Goal: Task Accomplishment & Management: Use online tool/utility

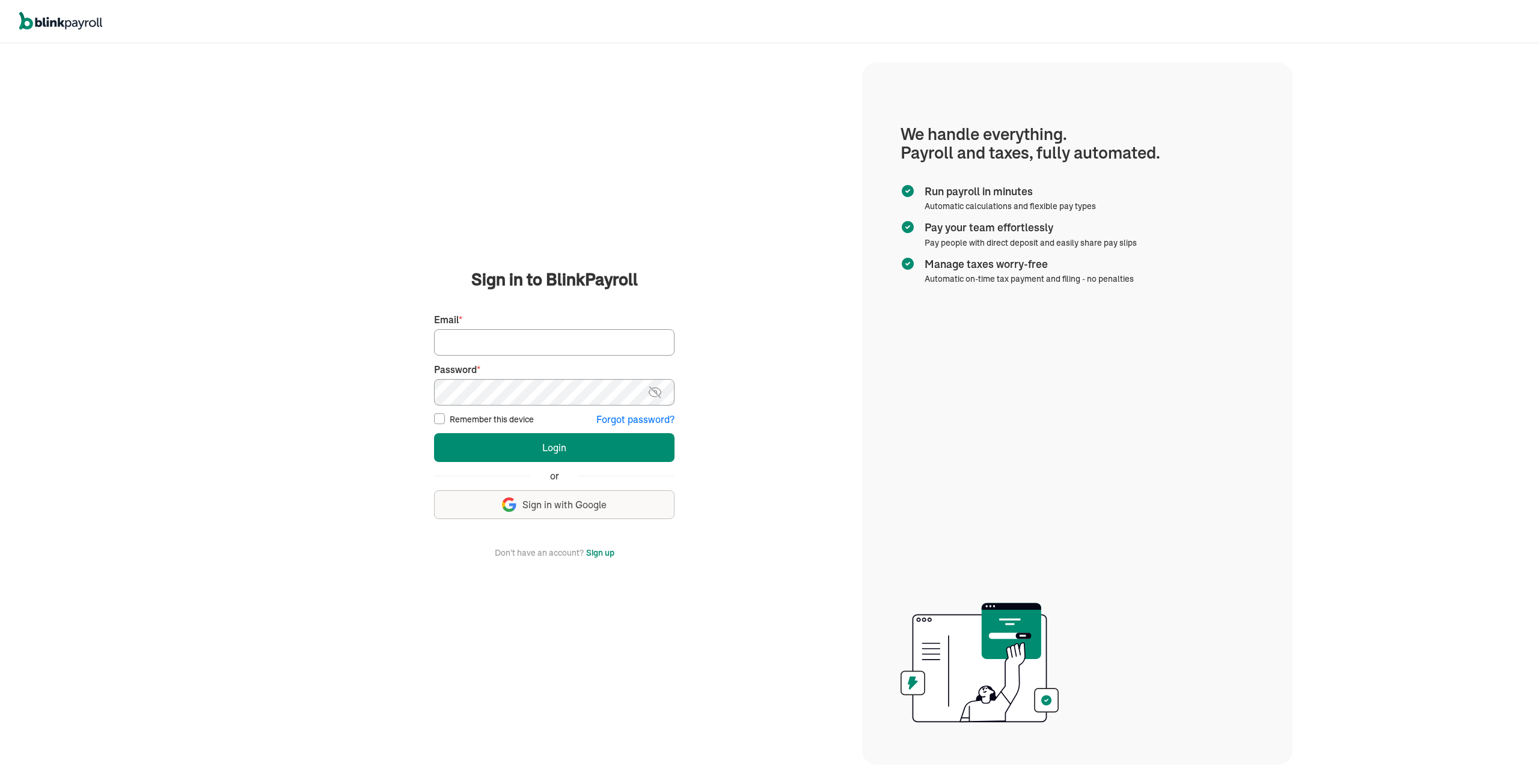
click at [490, 341] on input "Email *" at bounding box center [554, 343] width 240 height 26
type input "tmoore@qualitylinework.com"
click at [434, 433] on button "Login" at bounding box center [554, 447] width 240 height 29
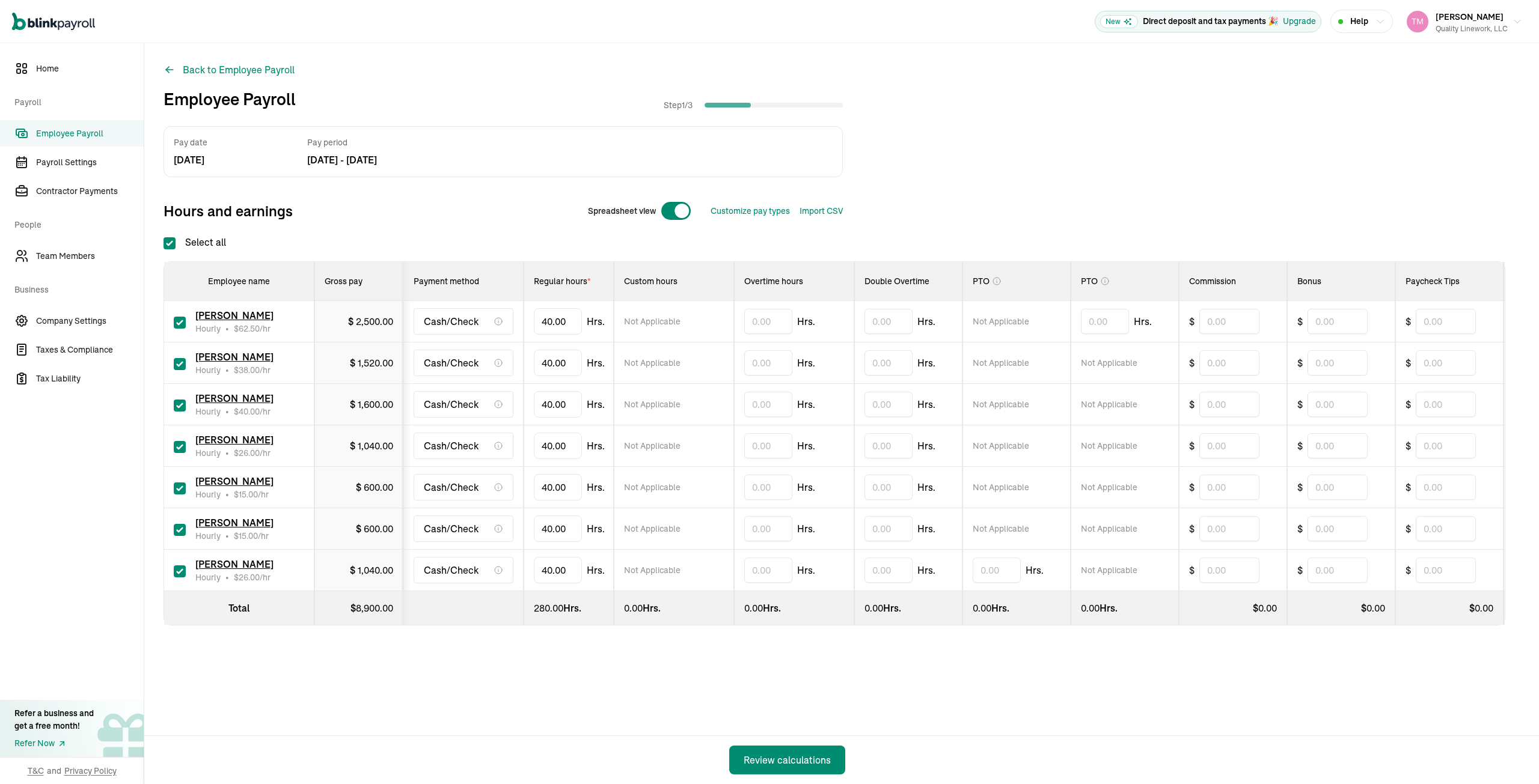
click at [180, 362] on input "checkbox" at bounding box center [179, 364] width 12 height 12
checkbox input "false"
type input "0.00"
click at [752, 442] on input "text" at bounding box center [768, 446] width 48 height 26
type input "0.52"
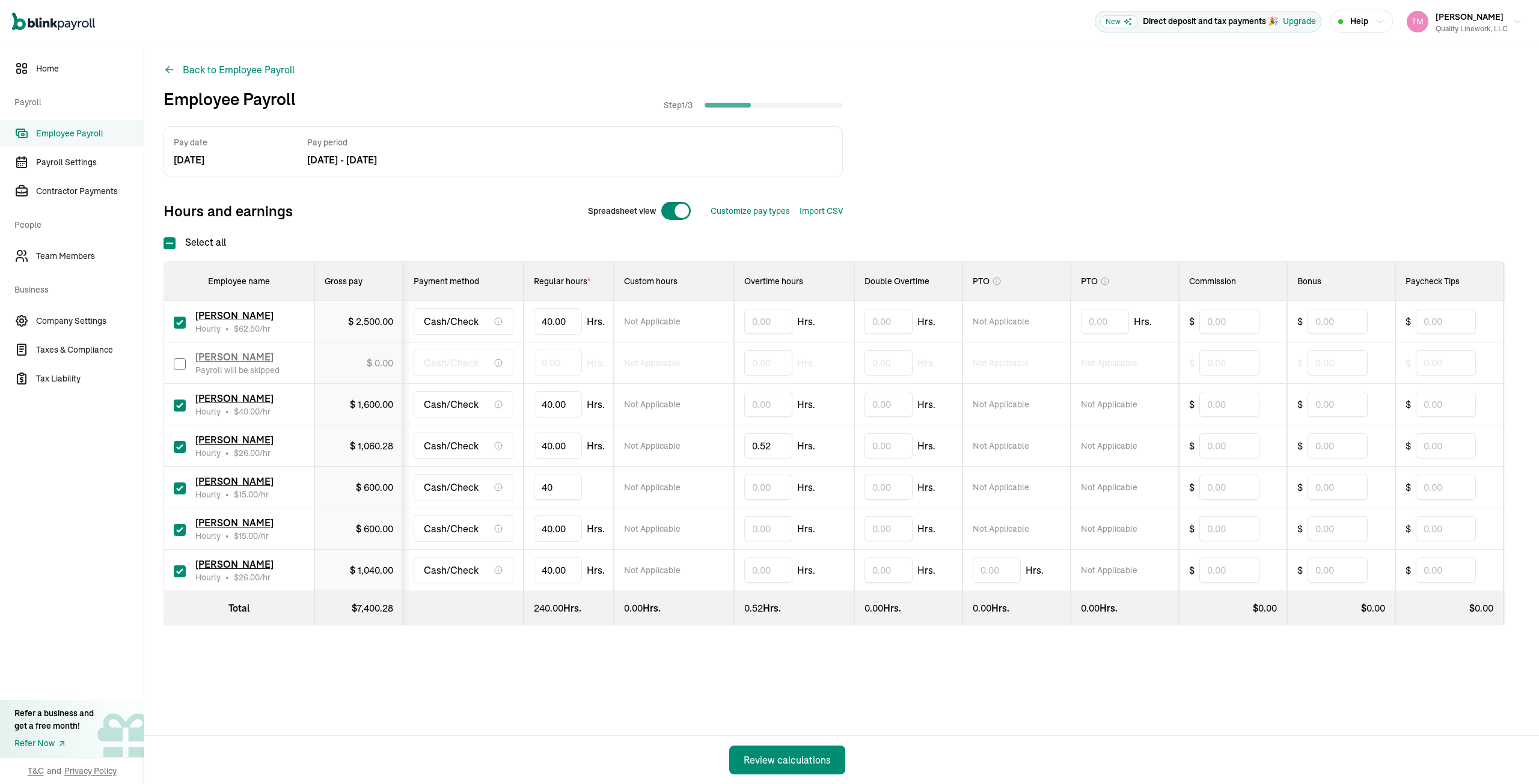
type input "4"
type input "6.30"
click at [183, 527] on input "checkbox" at bounding box center [179, 530] width 12 height 12
checkbox input "false"
type input "0.00"
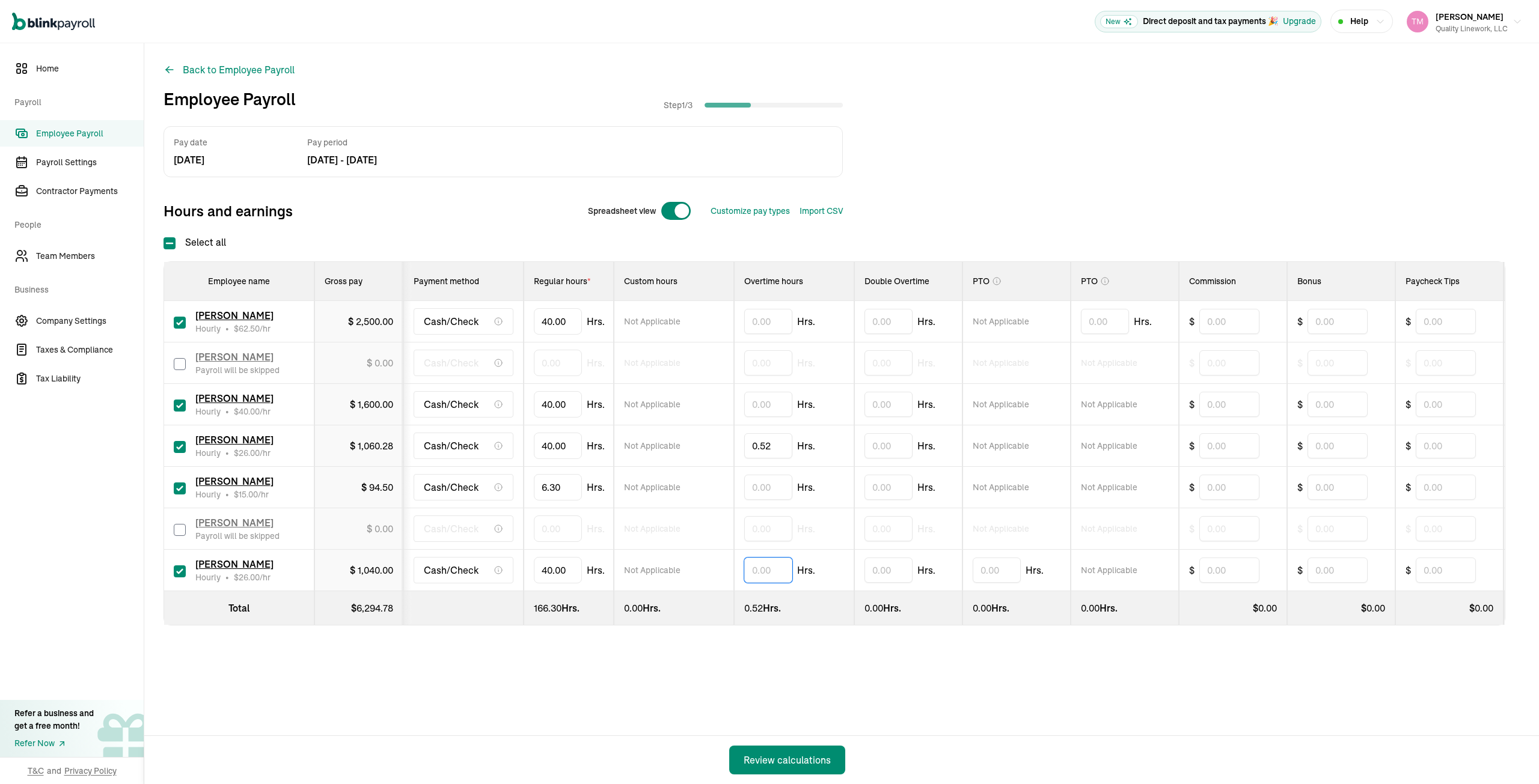
click at [752, 568] on input "text" at bounding box center [768, 570] width 48 height 26
type input "0.32"
click at [706, 638] on div "Pay date Aug 29, 25 Pay period Aug 18, 25 - Aug 24, 25 Hours and earnings Sprea…" at bounding box center [842, 400] width 1356 height 547
click at [779, 762] on div "Review calculations" at bounding box center [787, 760] width 87 height 15
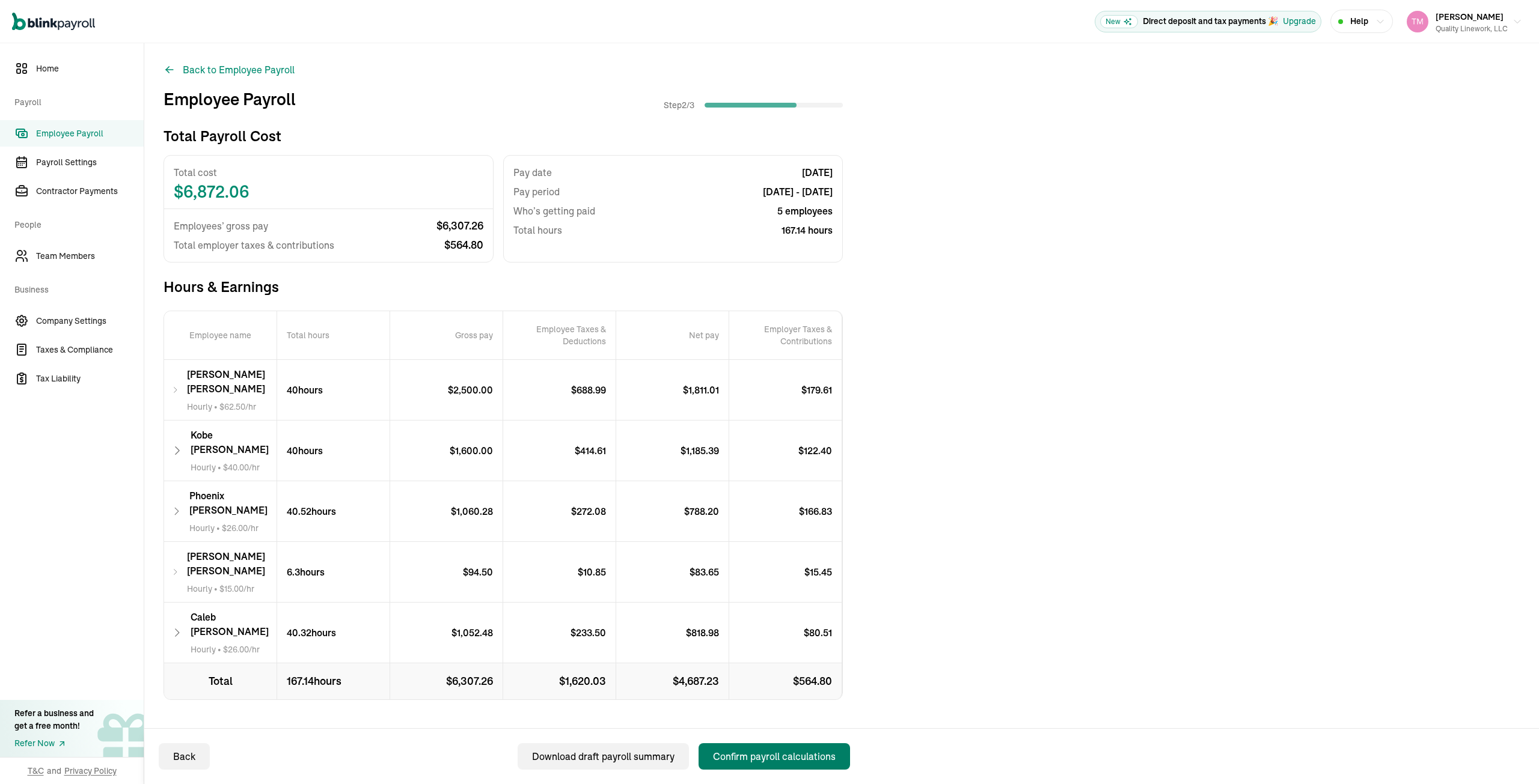
click at [772, 755] on div "Confirm payroll calculations" at bounding box center [774, 756] width 123 height 15
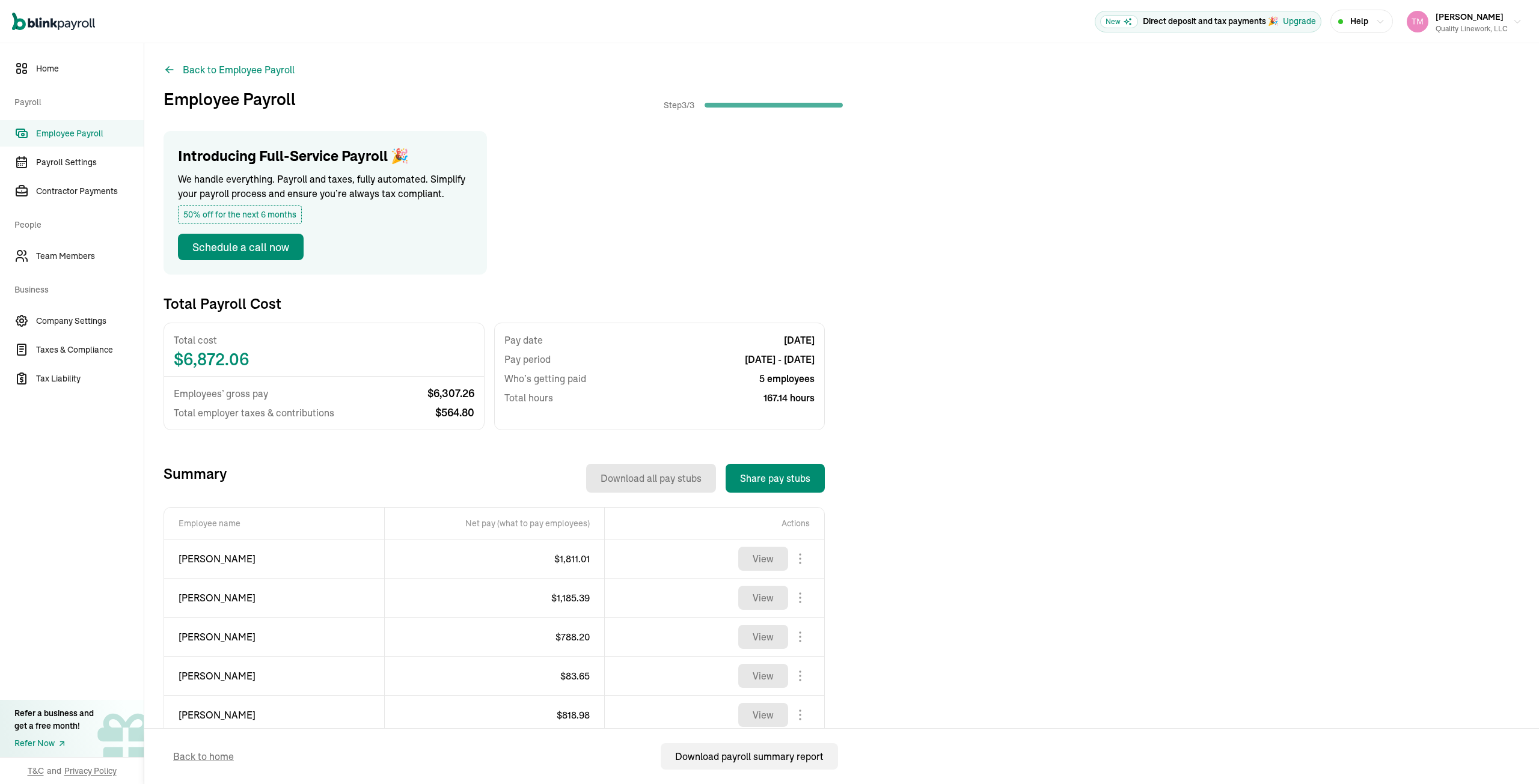
drag, startPoint x: 85, startPoint y: 192, endPoint x: 640, endPoint y: 235, distance: 556.7
click at [85, 192] on span "Contractor Payments" at bounding box center [89, 192] width 108 height 12
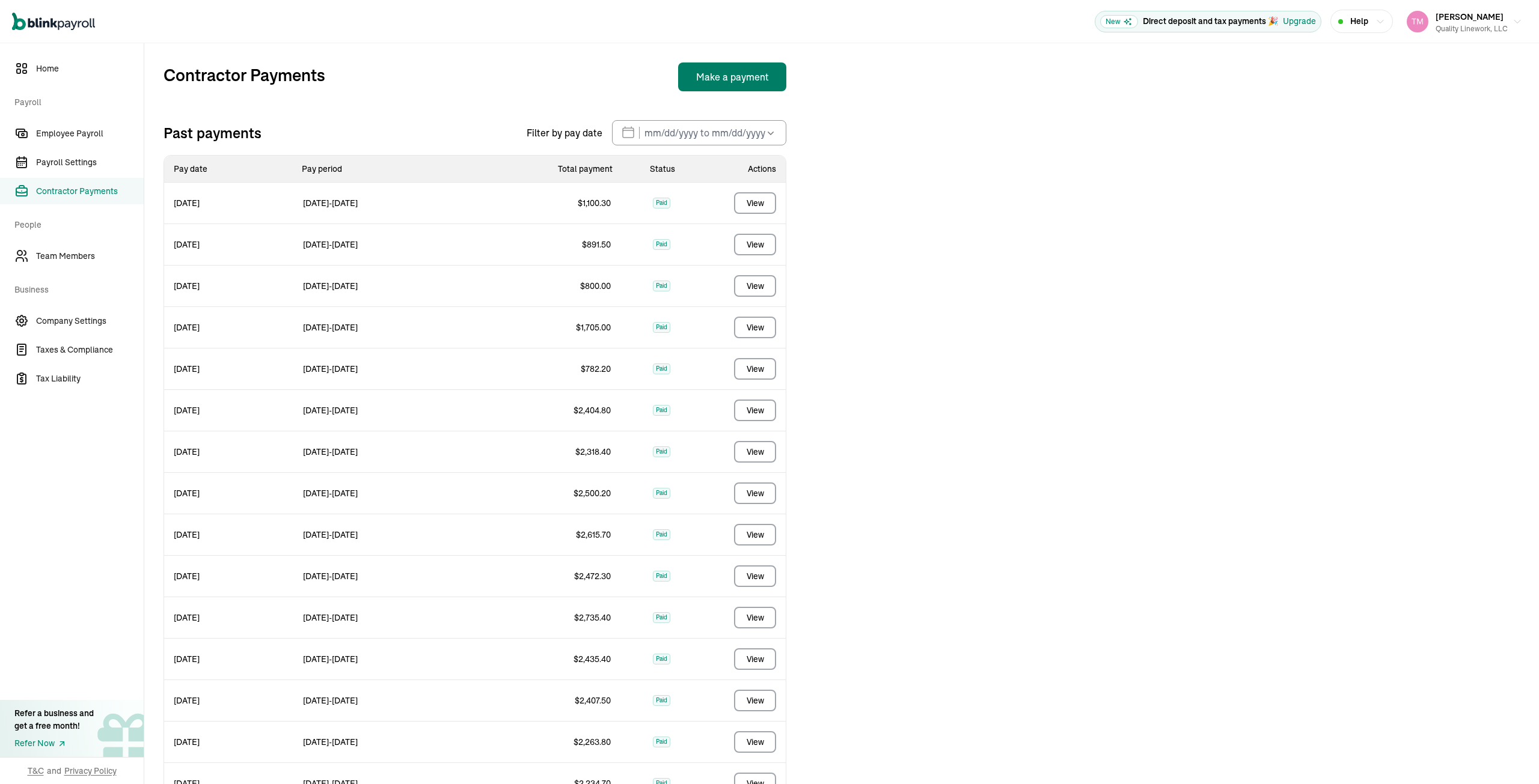
click at [718, 76] on button "Make a payment" at bounding box center [731, 77] width 108 height 29
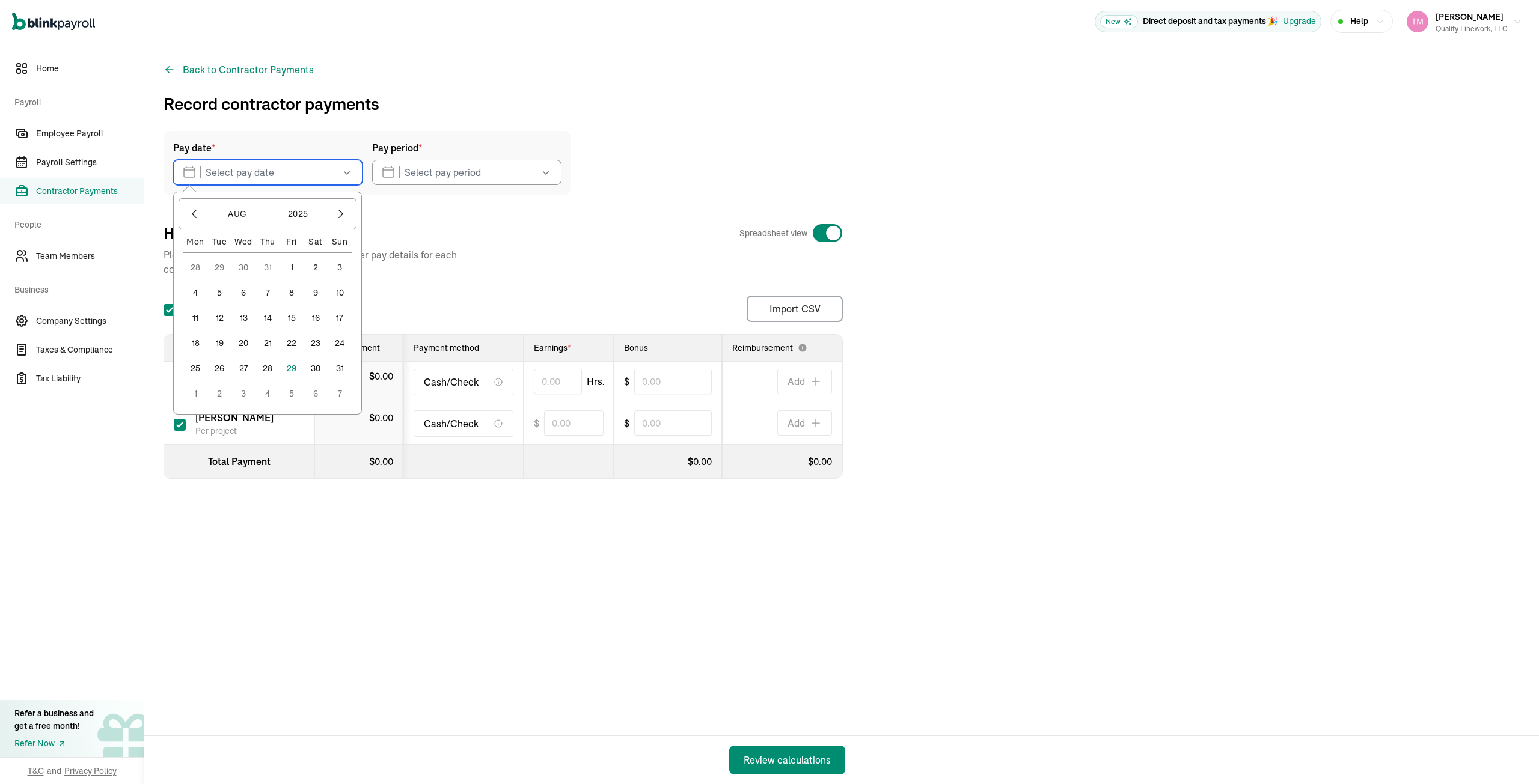
click at [202, 174] on input "text" at bounding box center [268, 172] width 189 height 26
click at [292, 367] on button "29" at bounding box center [291, 368] width 24 height 24
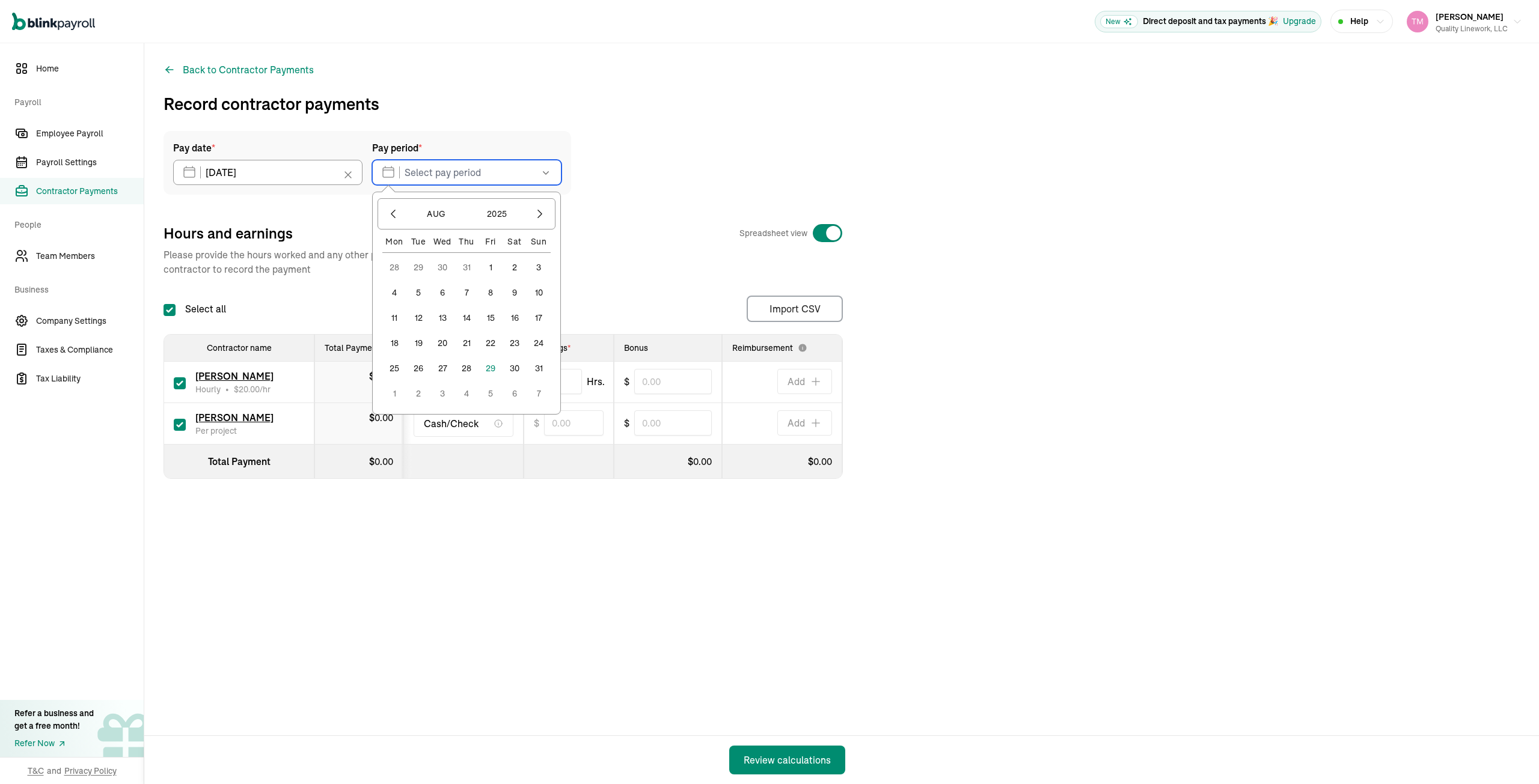
click at [394, 174] on input "text" at bounding box center [467, 172] width 189 height 26
click at [391, 343] on button "18" at bounding box center [394, 343] width 24 height 24
click at [491, 341] on button "22" at bounding box center [490, 343] width 24 height 24
type input "08/18/2025 ~ 08/22/2025"
click at [181, 423] on input "checkbox" at bounding box center [179, 424] width 12 height 12
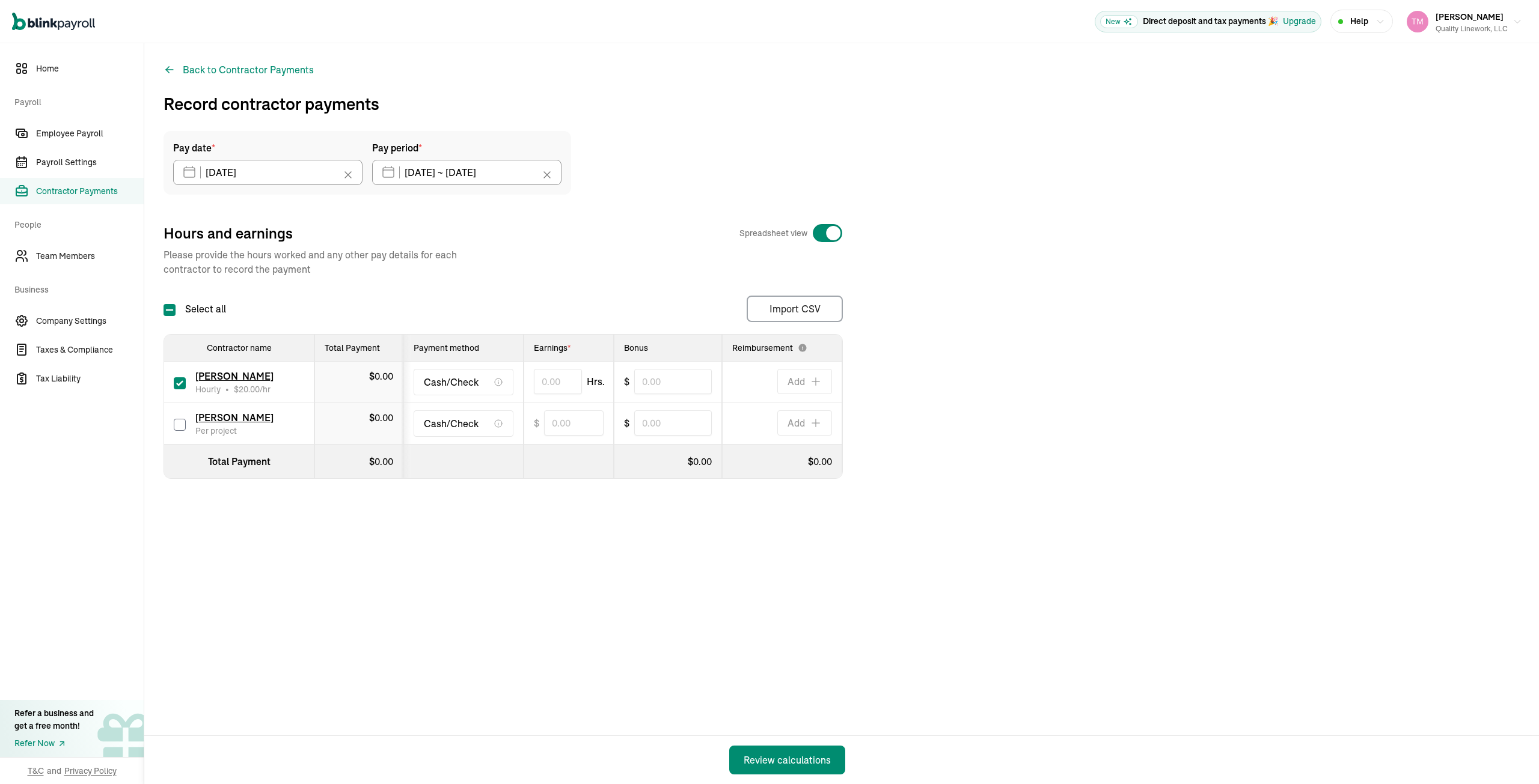
checkbox input "false"
type input "0.00"
type input "0"
click at [541, 378] on input "text" at bounding box center [558, 382] width 48 height 26
type input "24.30"
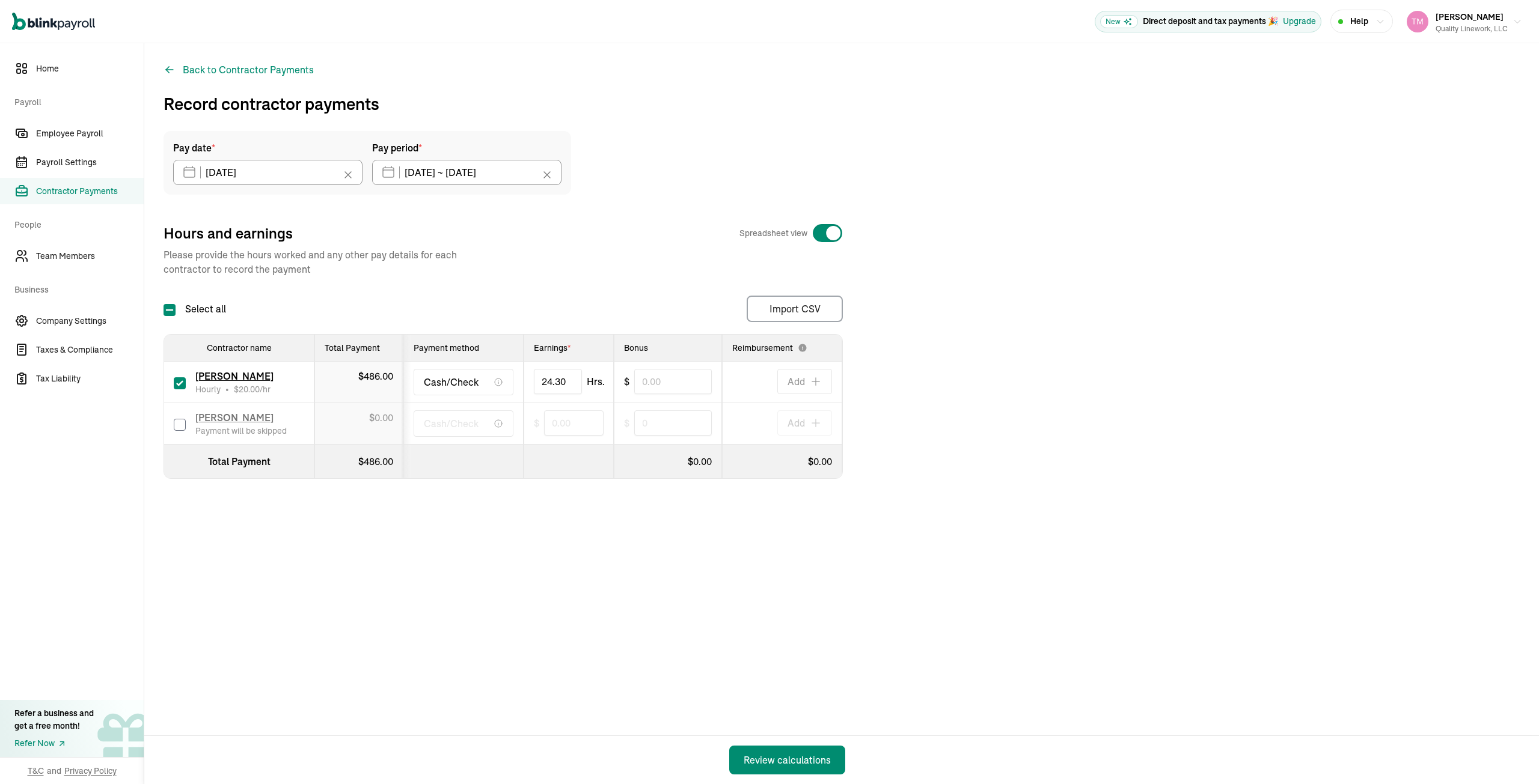
click at [610, 596] on div "Back to Contractor Payments Record contractor payments Pay date * 08/29/2025 Au…" at bounding box center [842, 413] width 1395 height 741
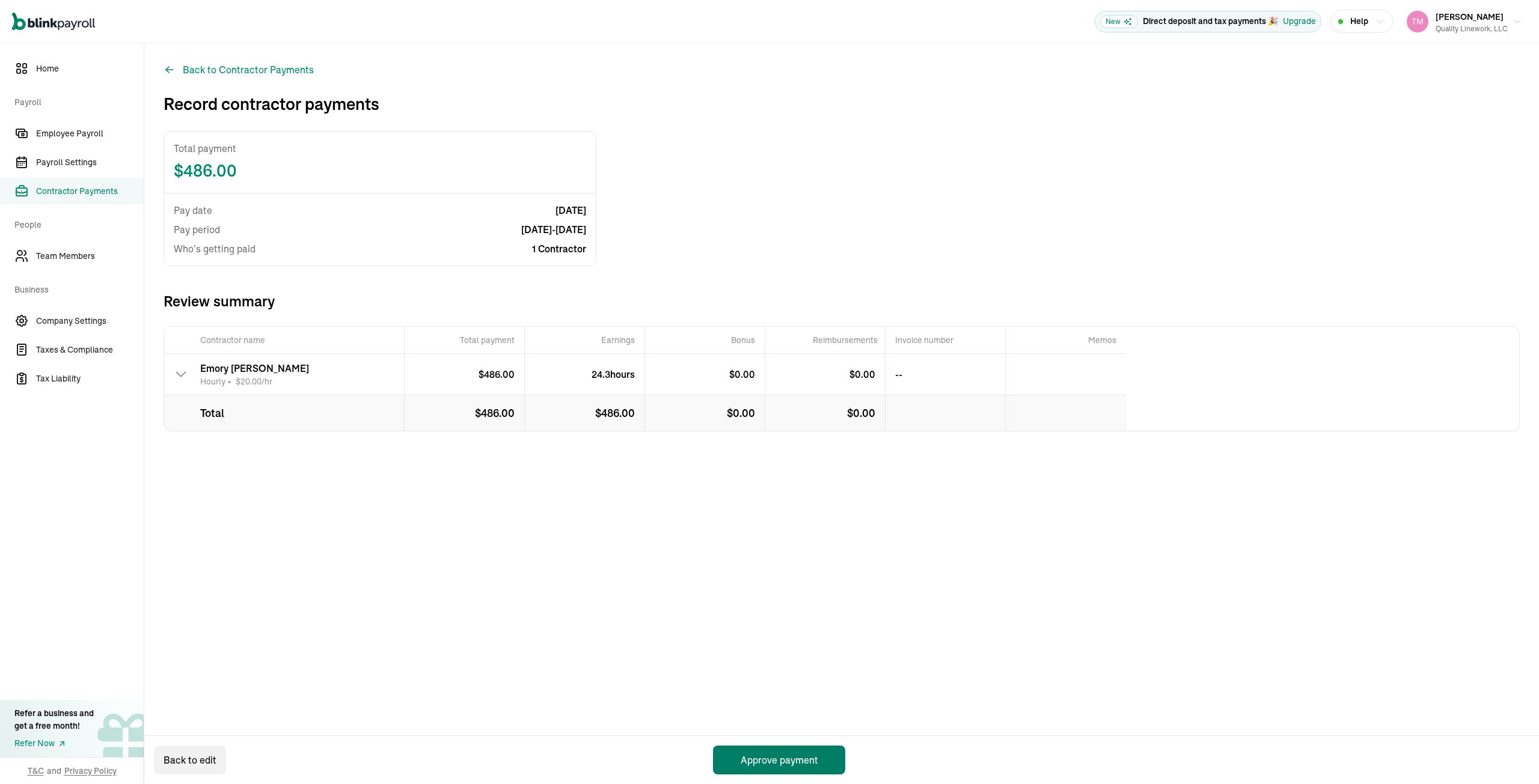
click at [786, 754] on button "Approve payment" at bounding box center [779, 760] width 132 height 29
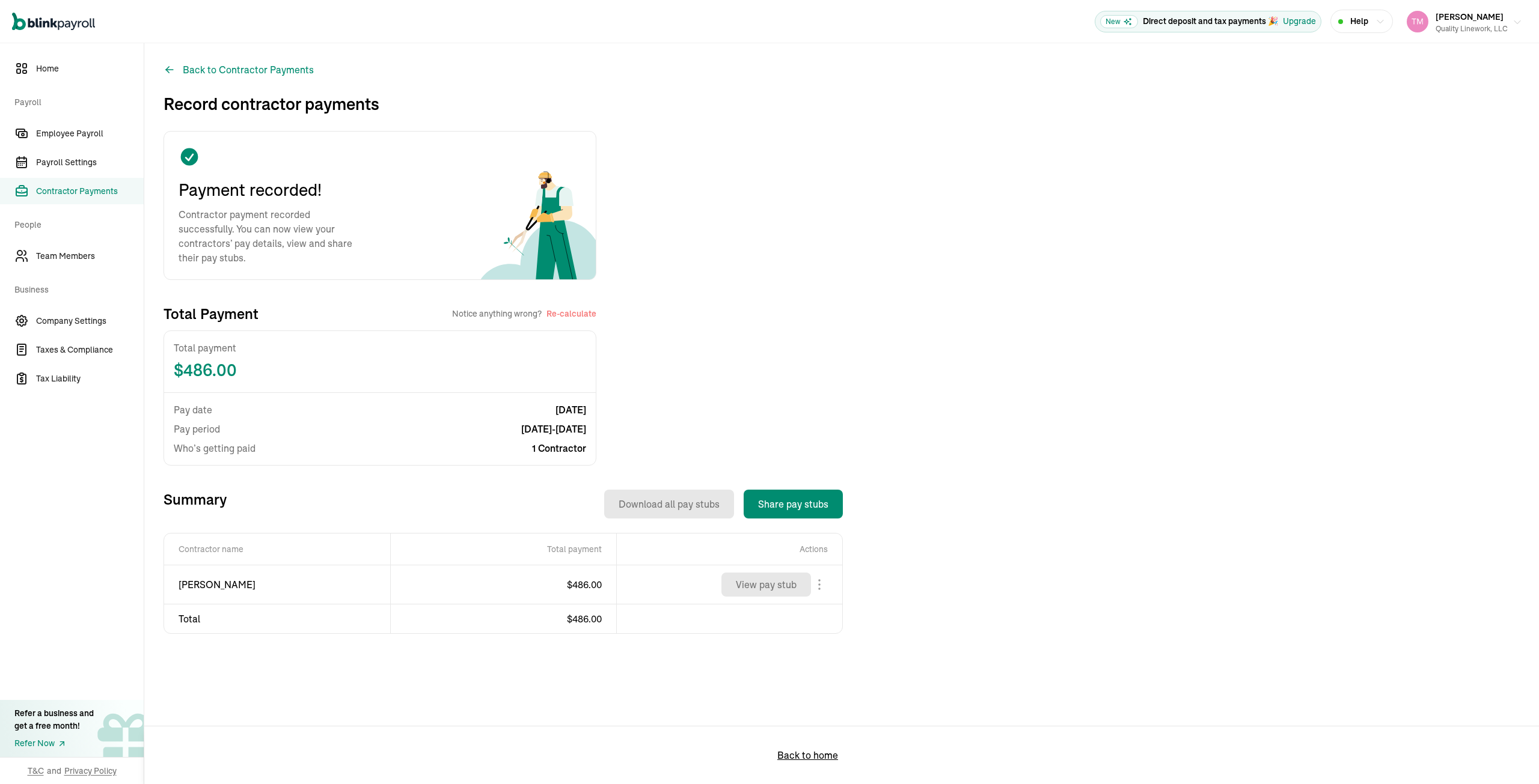
click at [1522, 18] on button "Taneka Moore Quality Linework, LLC" at bounding box center [1464, 22] width 125 height 30
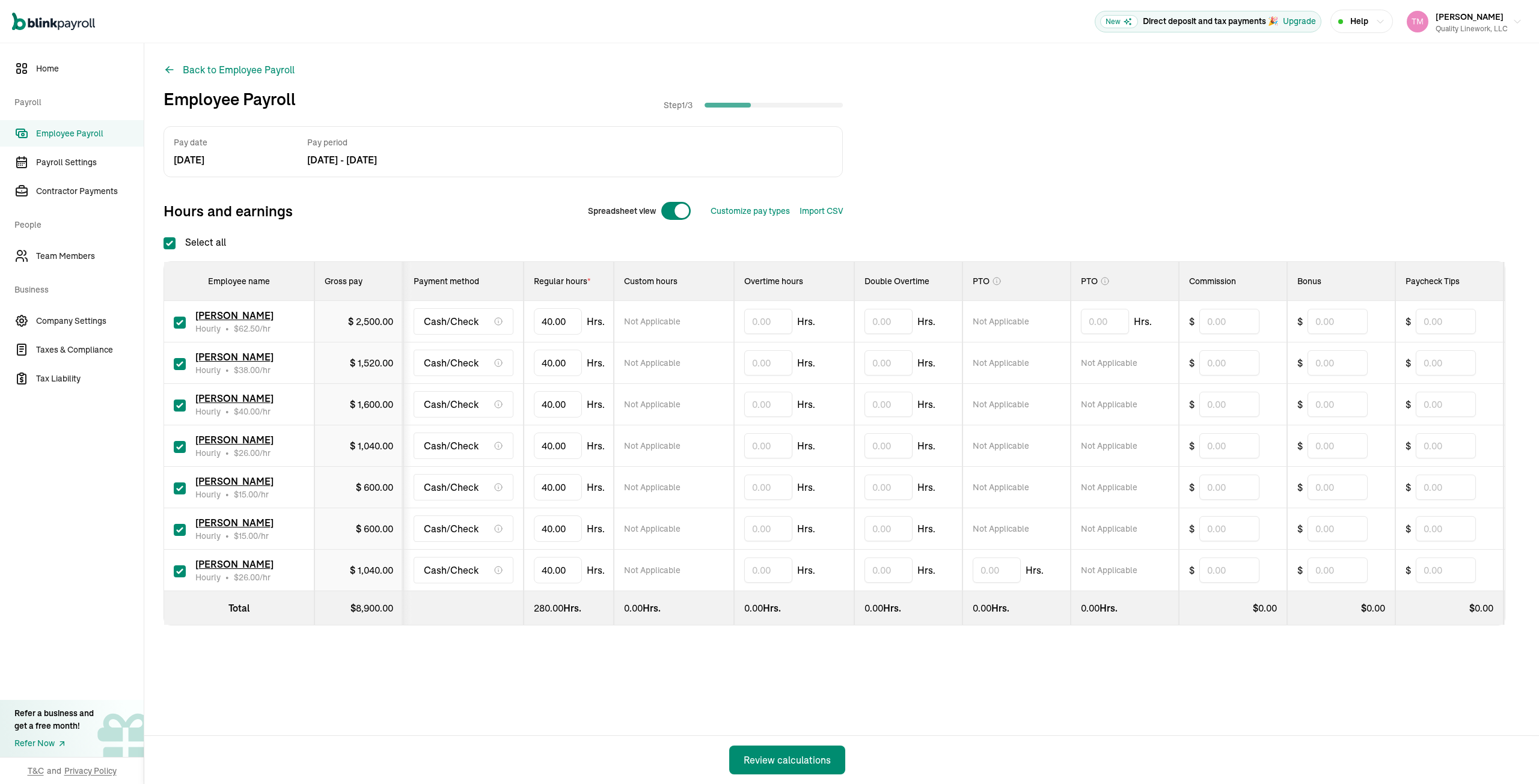
click at [180, 362] on input "checkbox" at bounding box center [179, 364] width 12 height 12
checkbox input "false"
type input "0.00"
click at [752, 442] on input "text" at bounding box center [768, 446] width 48 height 26
type input "0.52"
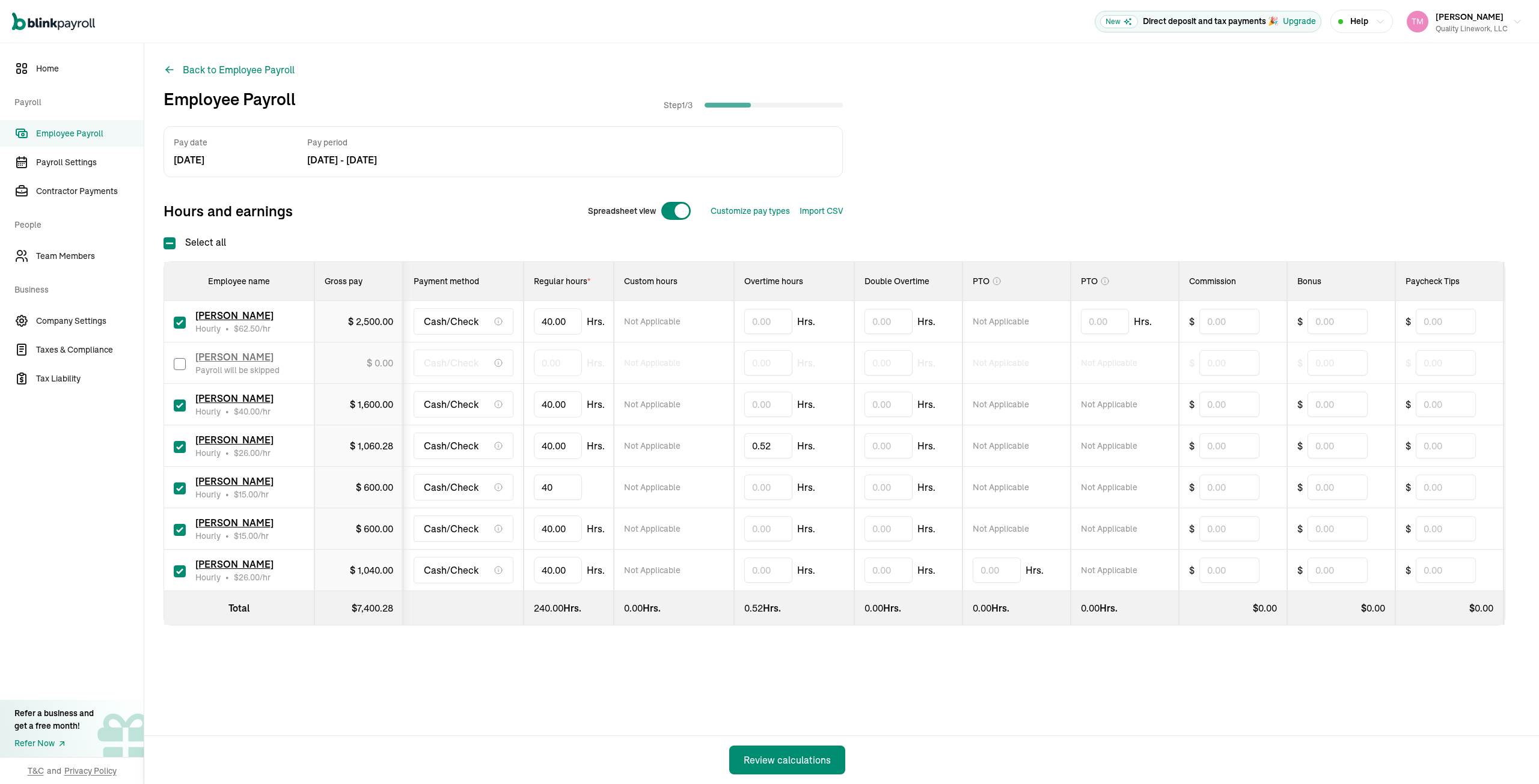
type input "4"
type input "6.30"
click at [183, 527] on input "checkbox" at bounding box center [179, 530] width 12 height 12
checkbox input "false"
type input "0.00"
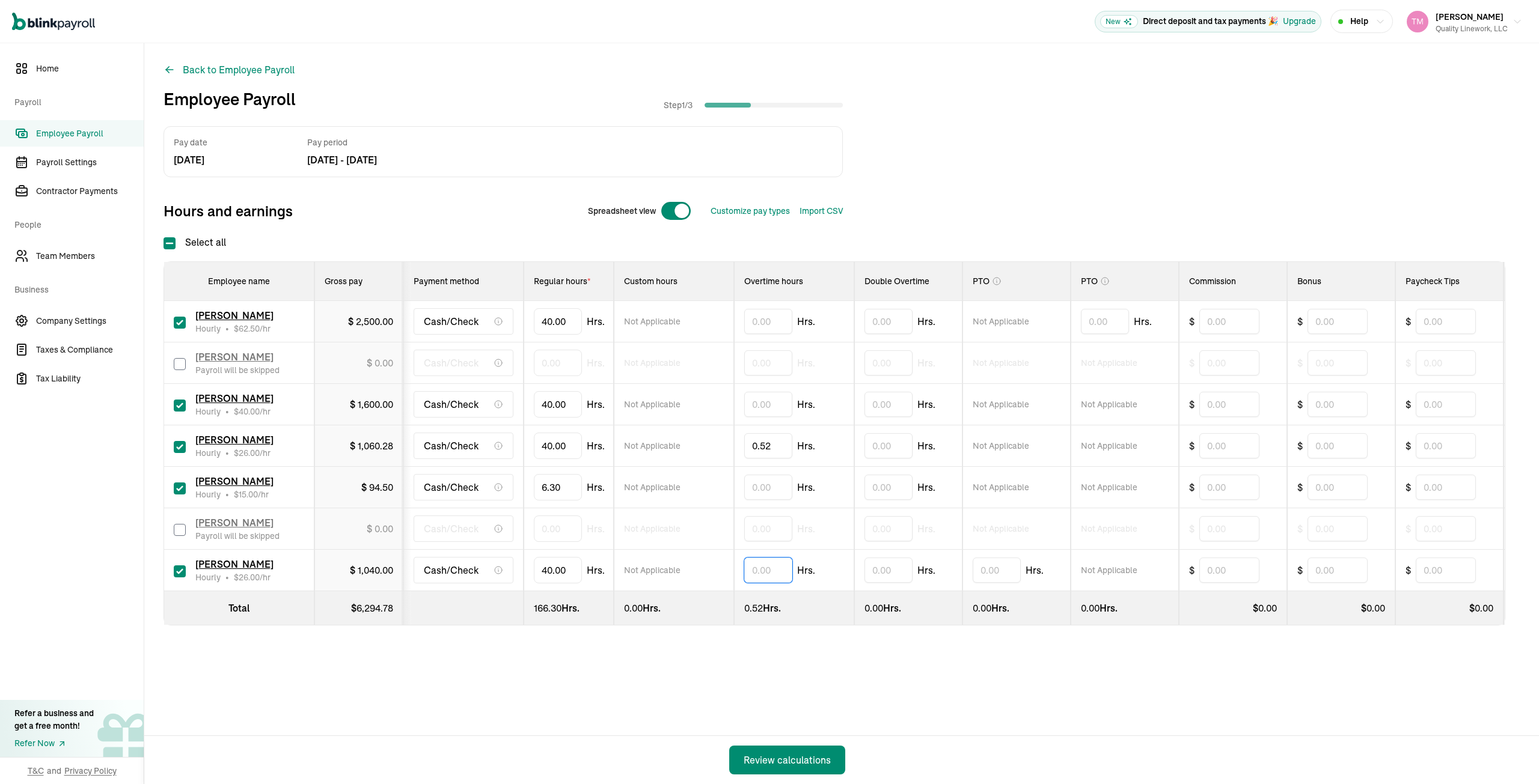
click at [752, 568] on input "text" at bounding box center [768, 570] width 48 height 26
type input "0.32"
click at [706, 638] on div "Pay date Aug 29, 25 Pay period Aug 18, 25 - Aug 24, 25 Hours and earnings Sprea…" at bounding box center [842, 400] width 1356 height 547
click at [779, 762] on div "Review calculations" at bounding box center [787, 760] width 87 height 15
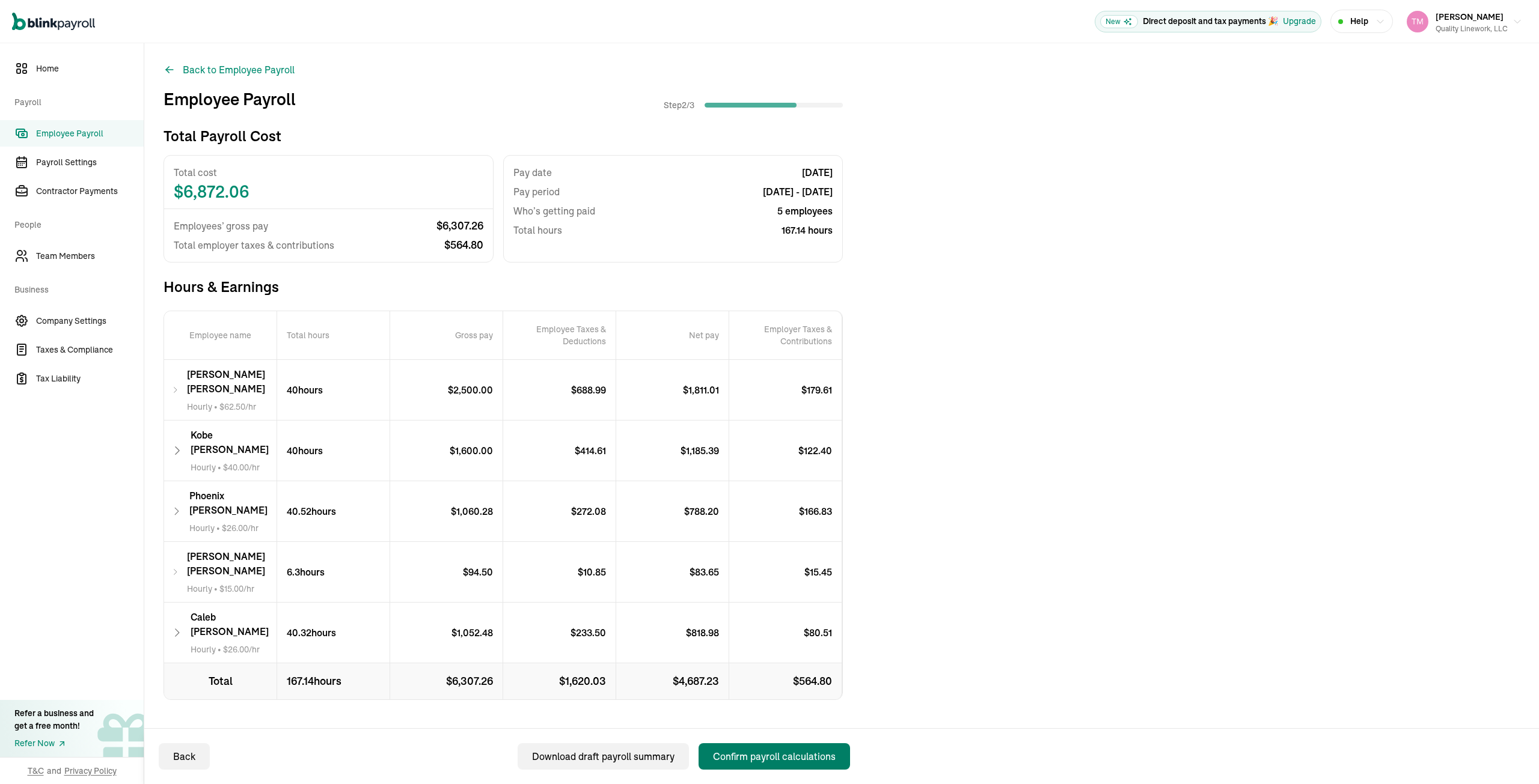
click at [772, 755] on div "Confirm payroll calculations" at bounding box center [774, 756] width 123 height 15
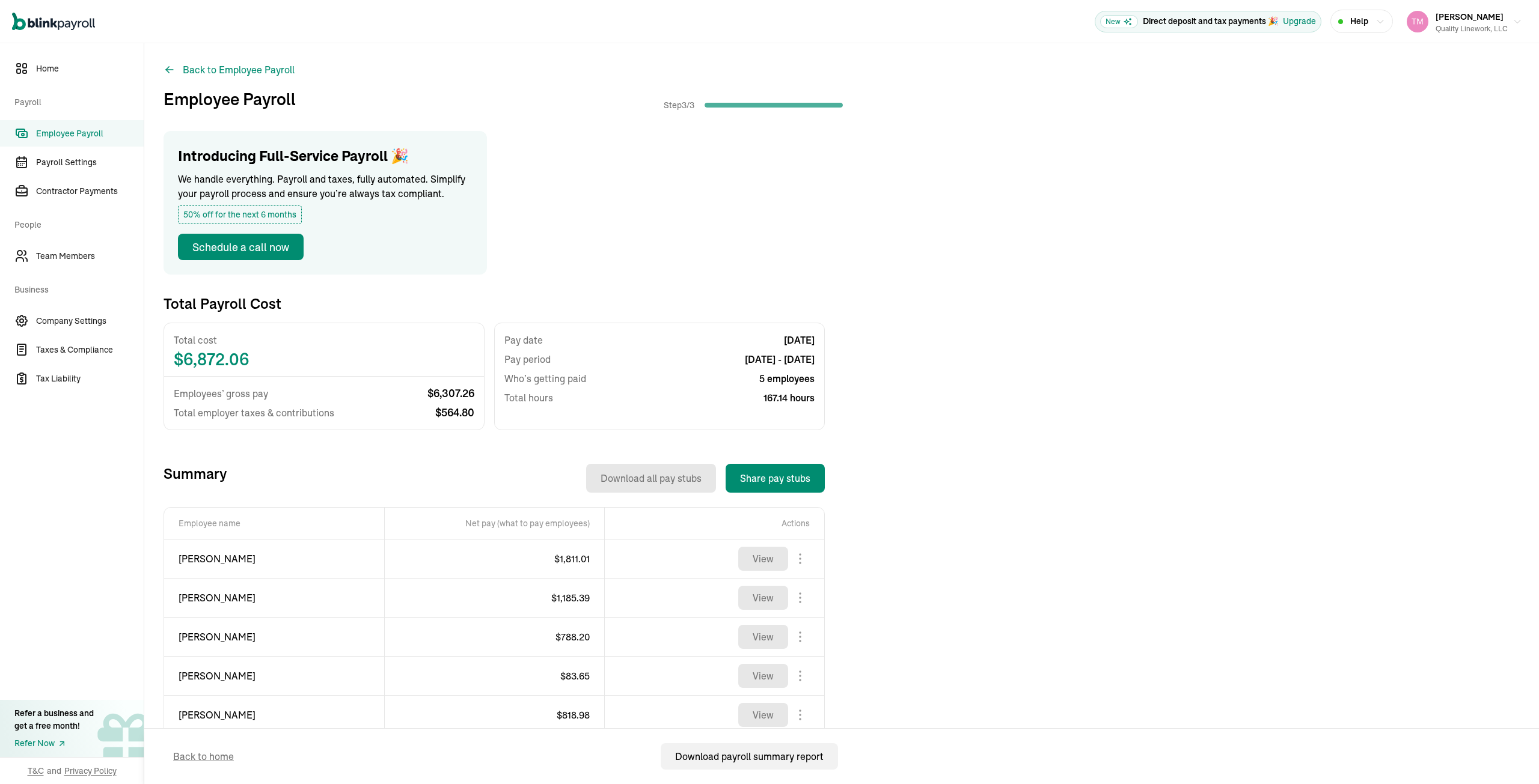
drag, startPoint x: 85, startPoint y: 192, endPoint x: 640, endPoint y: 235, distance: 556.7
click at [85, 192] on span "Contractor Payments" at bounding box center [89, 192] width 108 height 12
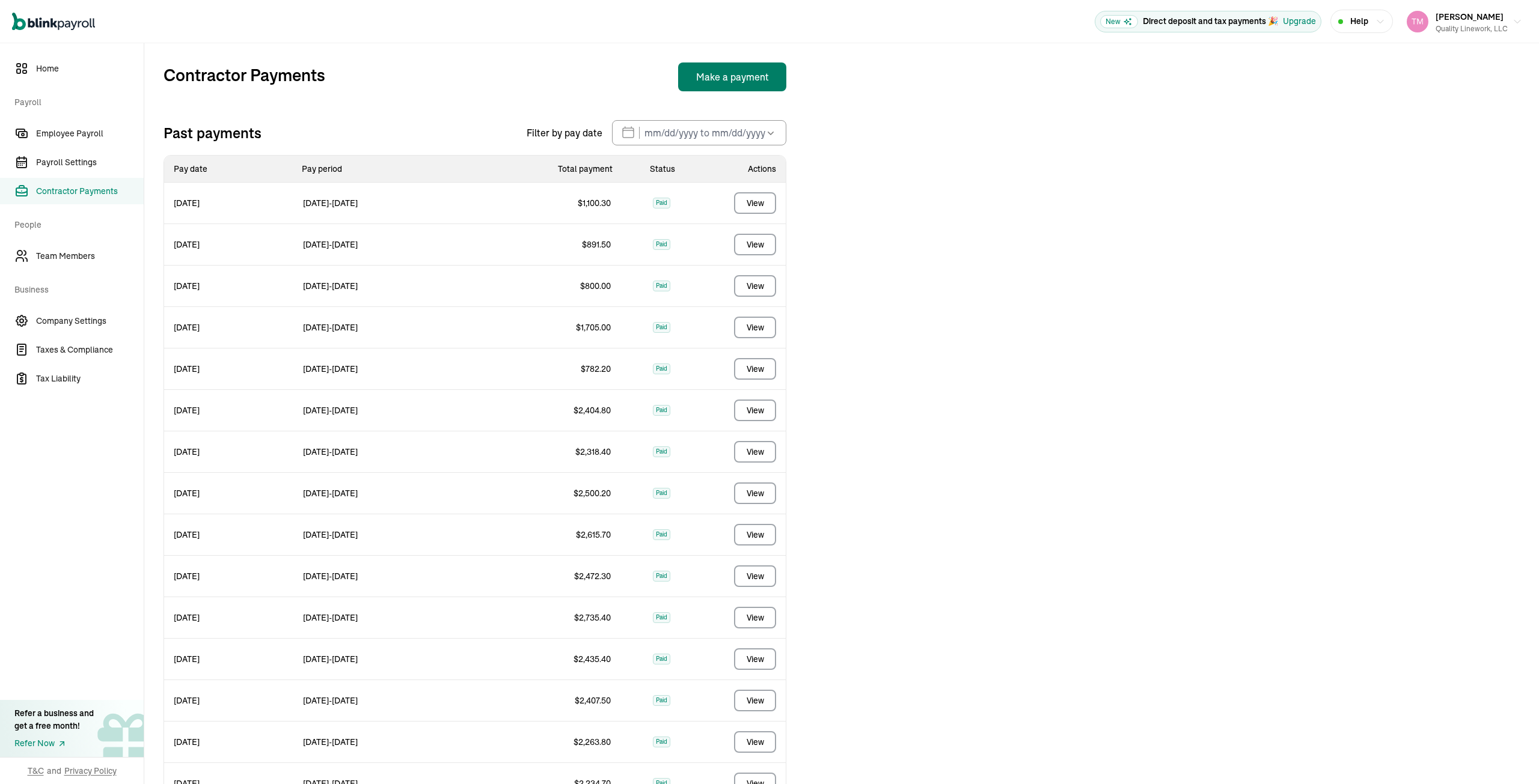
click at [718, 76] on button "Make a payment" at bounding box center [731, 77] width 108 height 29
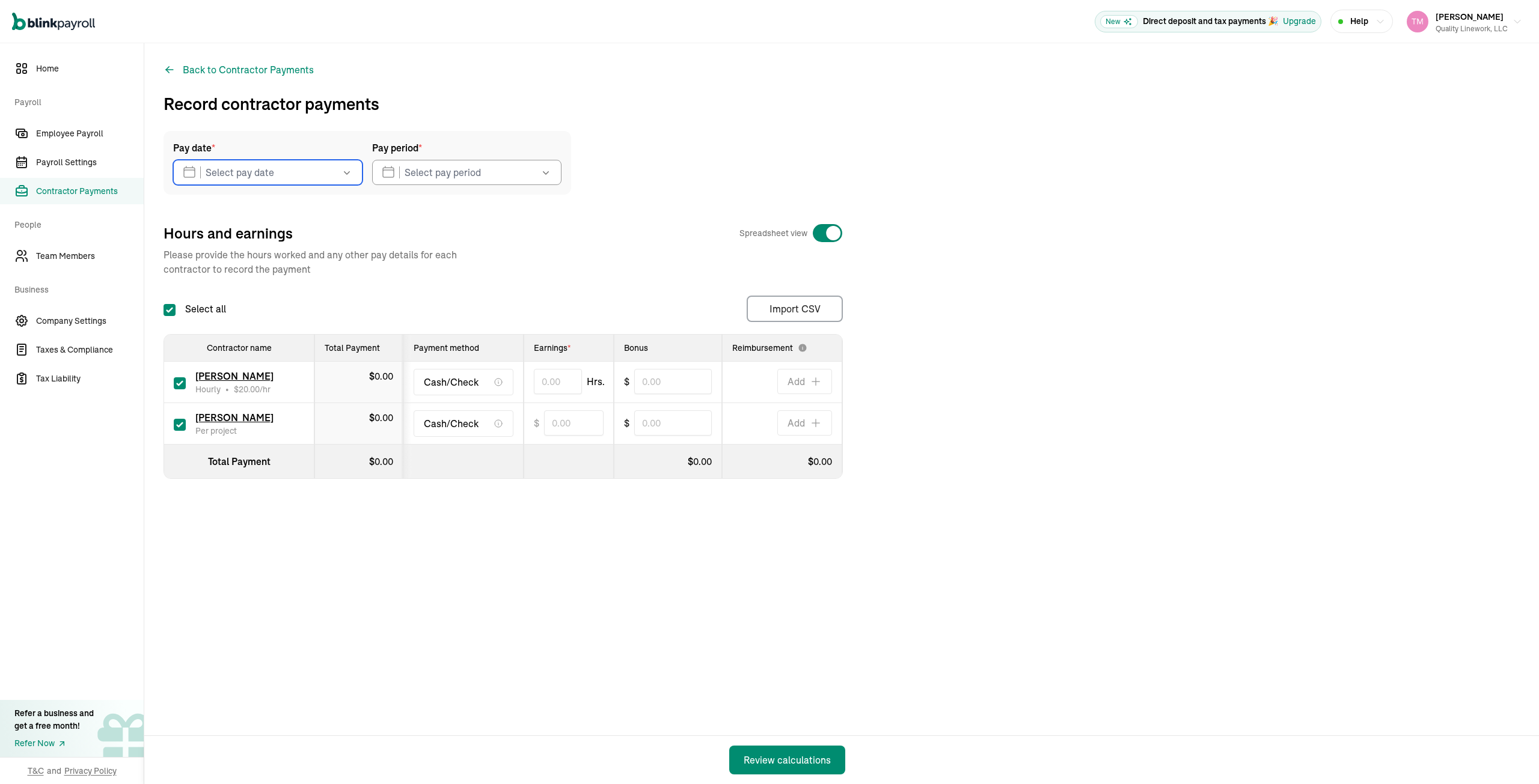
click at [202, 174] on input "text" at bounding box center [268, 172] width 189 height 26
click at [292, 367] on button "29" at bounding box center [291, 368] width 24 height 24
click at [394, 174] on input "text" at bounding box center [467, 172] width 189 height 26
click at [391, 343] on button "18" at bounding box center [394, 343] width 24 height 24
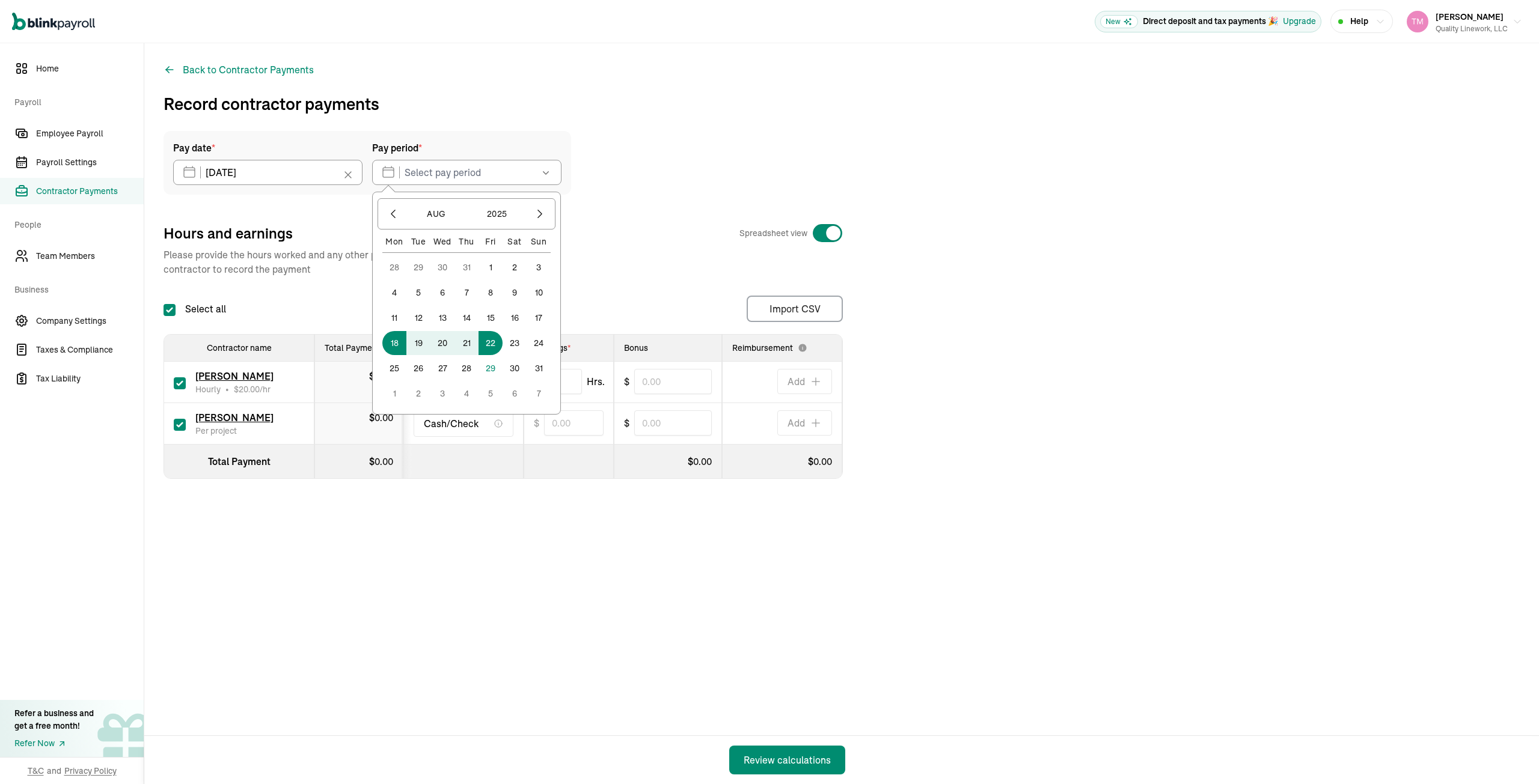
click at [491, 341] on button "22" at bounding box center [490, 343] width 24 height 24
type input "08/18/2025 ~ 08/22/2025"
click at [181, 423] on input "checkbox" at bounding box center [179, 424] width 12 height 12
checkbox input "false"
type input "0.00"
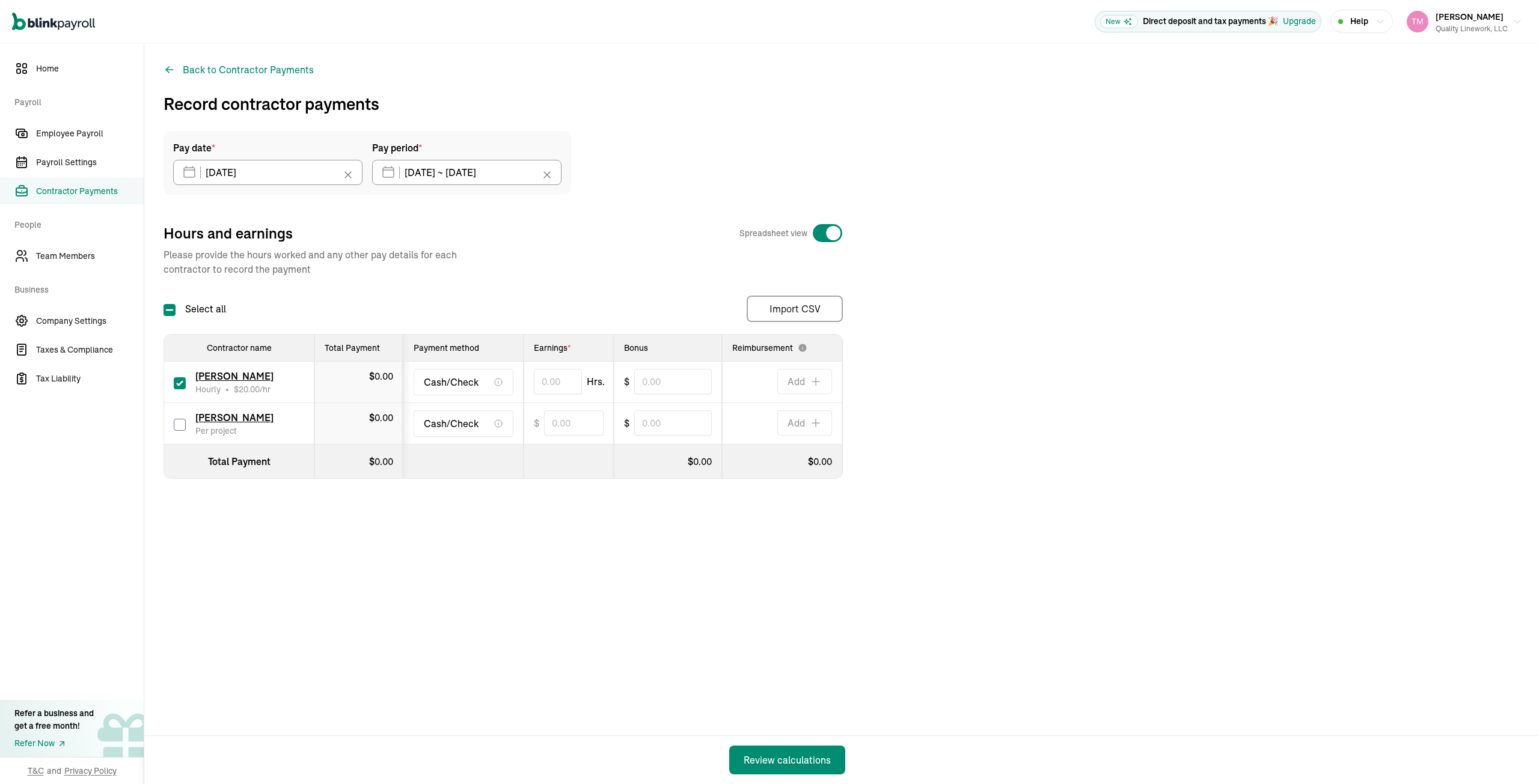
type input "0"
click at [541, 378] on input "text" at bounding box center [558, 382] width 48 height 26
type input "24.30"
click at [610, 596] on div "Back to Contractor Payments Record contractor payments Pay date * 08/29/2025 Au…" at bounding box center [842, 413] width 1395 height 741
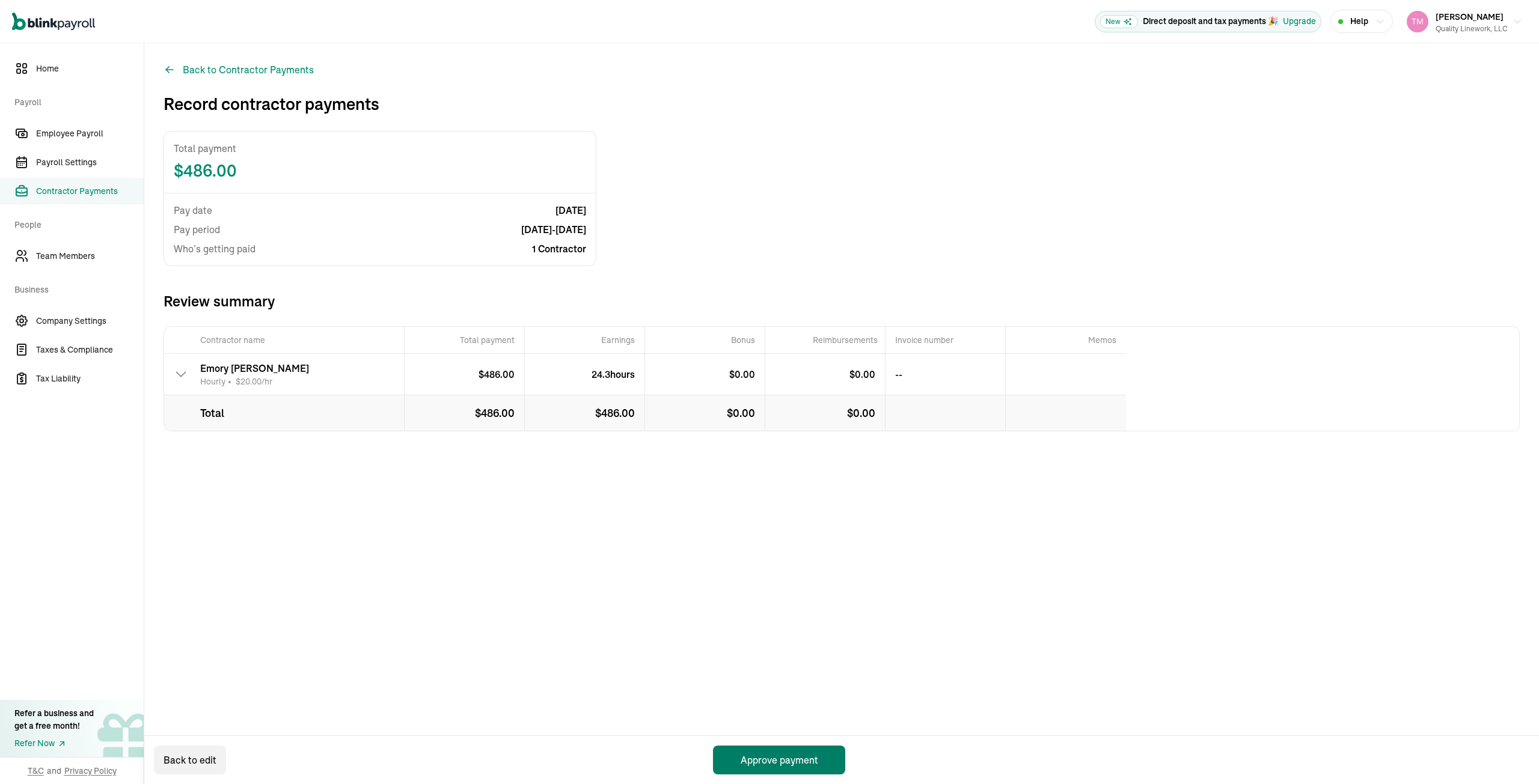
click at [786, 754] on button "Approve payment" at bounding box center [779, 760] width 132 height 29
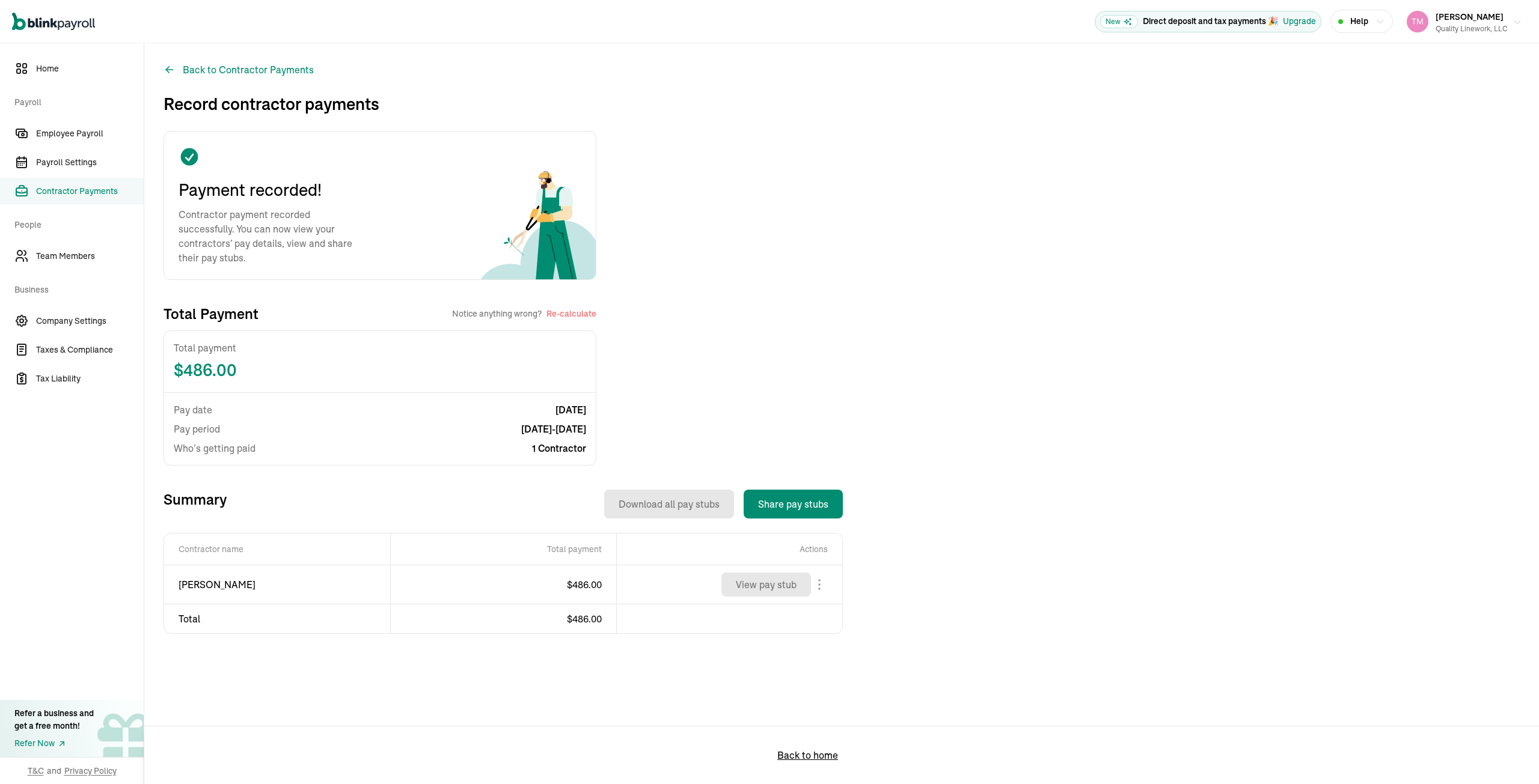
click at [1522, 18] on button "Taneka Moore Quality Linework, LLC" at bounding box center [1464, 22] width 125 height 30
